Goal: Book appointment/travel/reservation

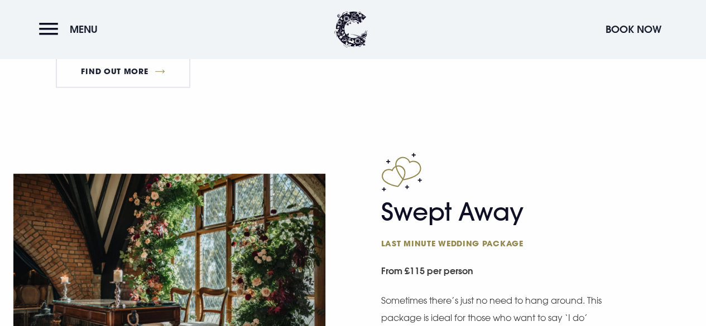
scroll to position [1673, 0]
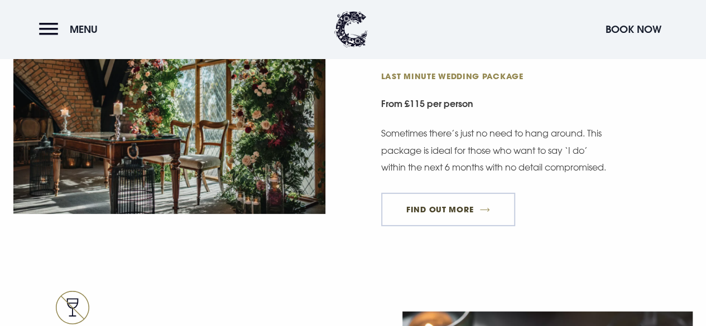
click at [448, 221] on link "FIND OUT MORE" at bounding box center [448, 209] width 134 height 33
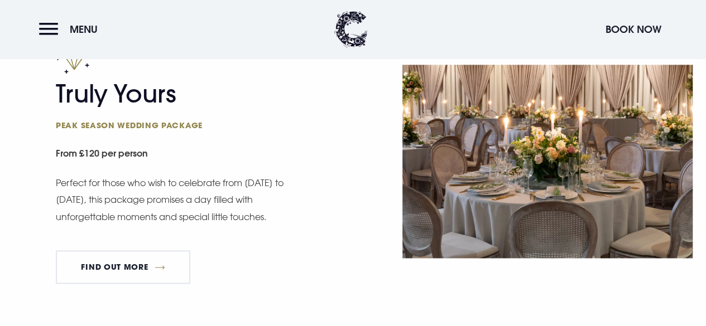
scroll to position [781, 0]
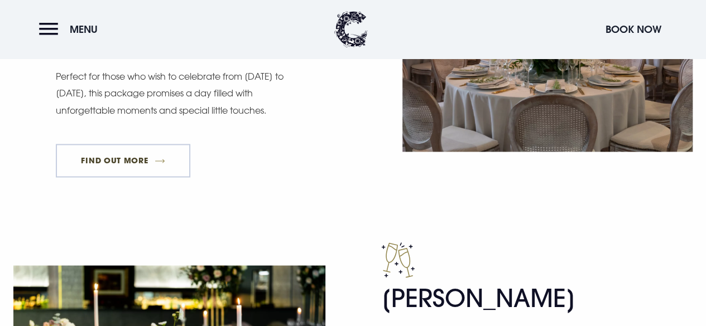
click at [124, 163] on link "FIND OUT MORE" at bounding box center [123, 160] width 134 height 33
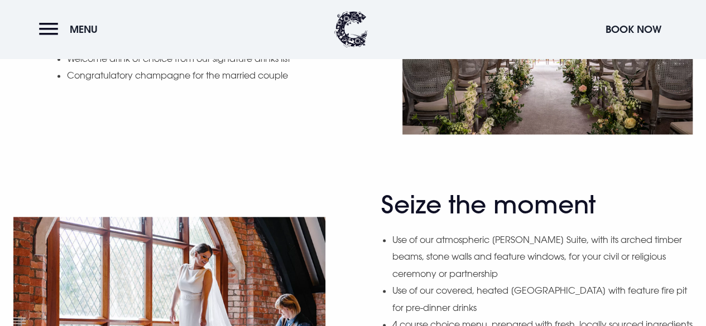
scroll to position [445, 0]
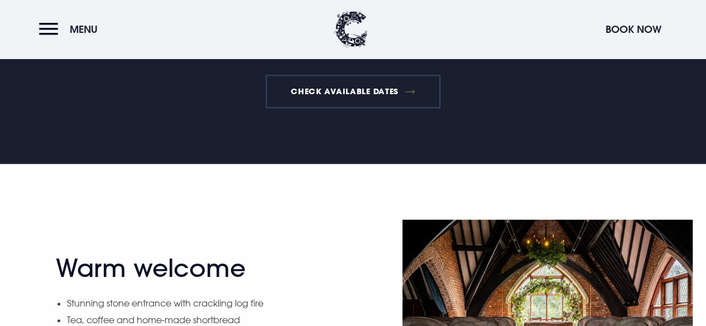
click at [357, 96] on link "Check available dates" at bounding box center [352, 91] width 175 height 33
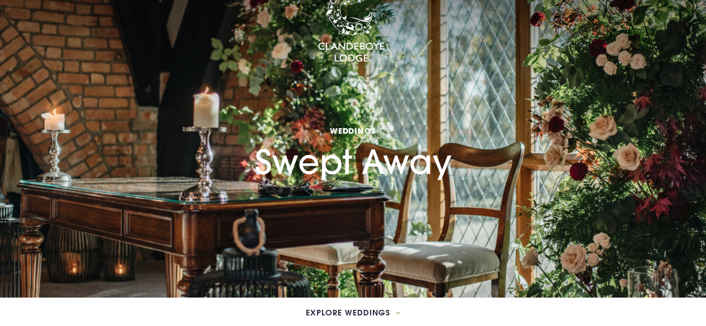
scroll to position [0, 0]
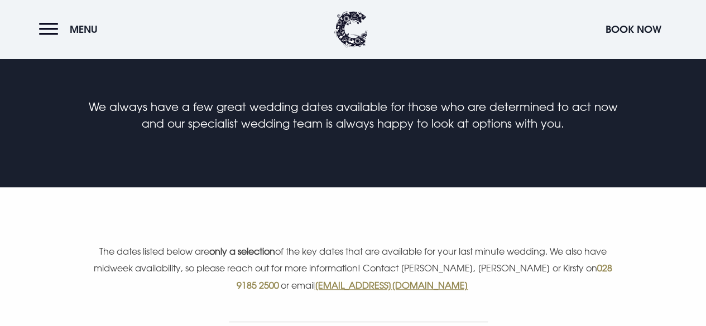
scroll to position [279, 0]
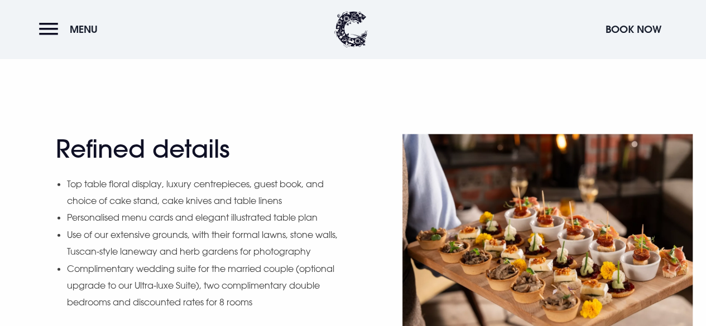
scroll to position [1227, 0]
